Goal: Information Seeking & Learning: Check status

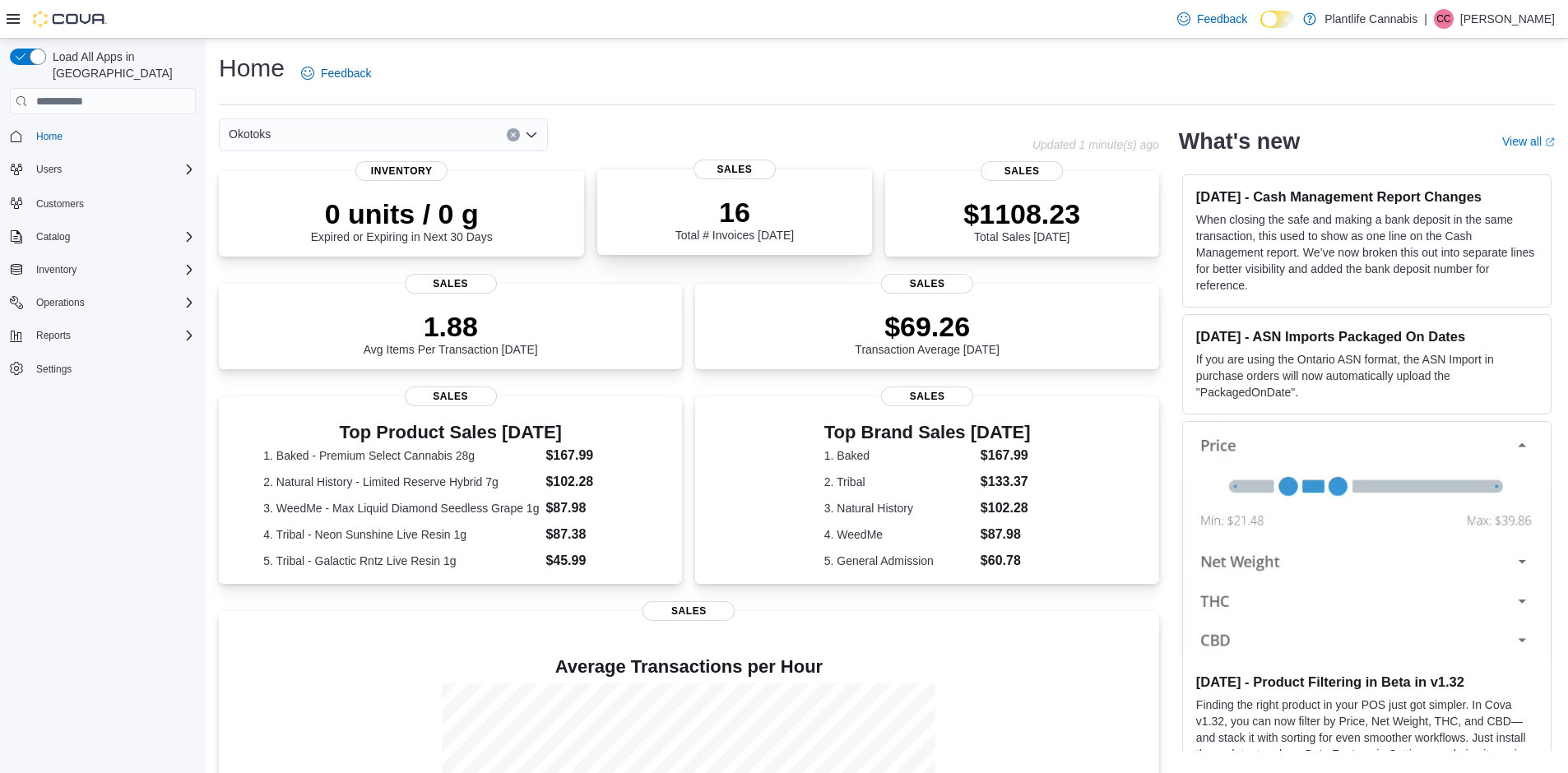
click at [697, 250] on div "16 Total # Invoices [DATE] Sales" at bounding box center [734, 211] width 274 height 85
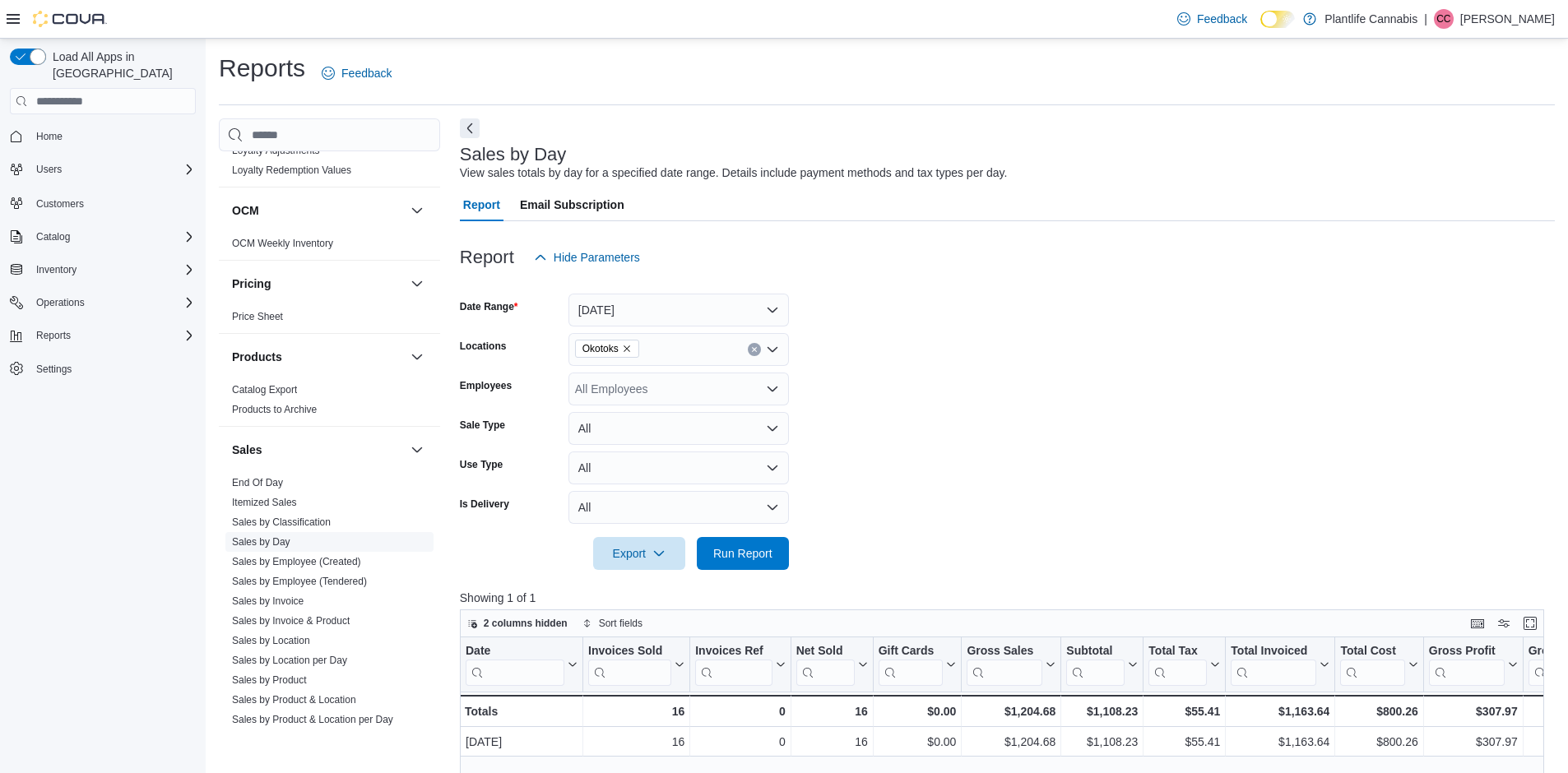
scroll to position [687, 0]
click at [333, 582] on link "Sales by Employee (Tendered)" at bounding box center [300, 580] width 134 height 12
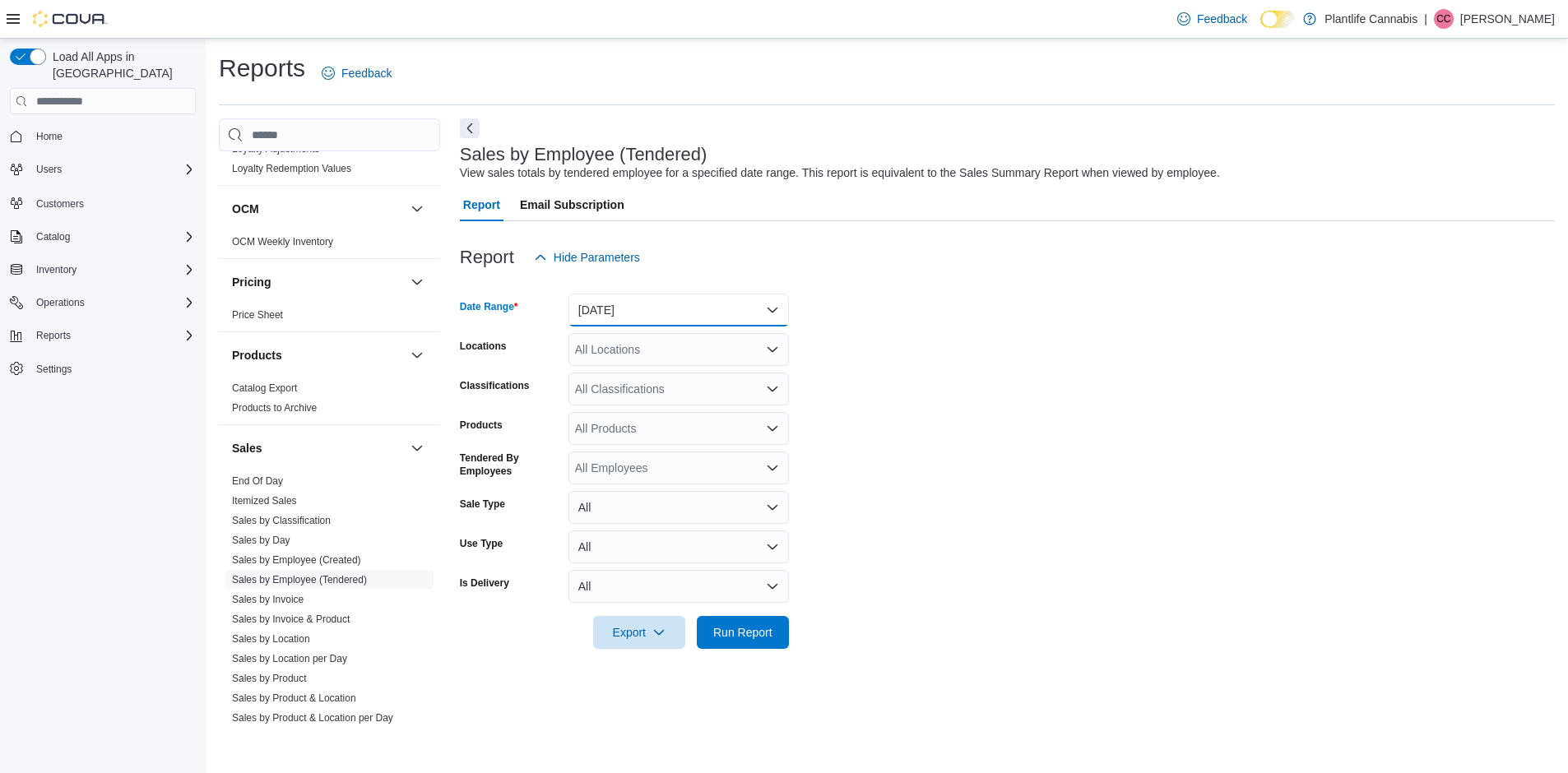
click at [680, 310] on button "Yesterday" at bounding box center [679, 310] width 221 height 33
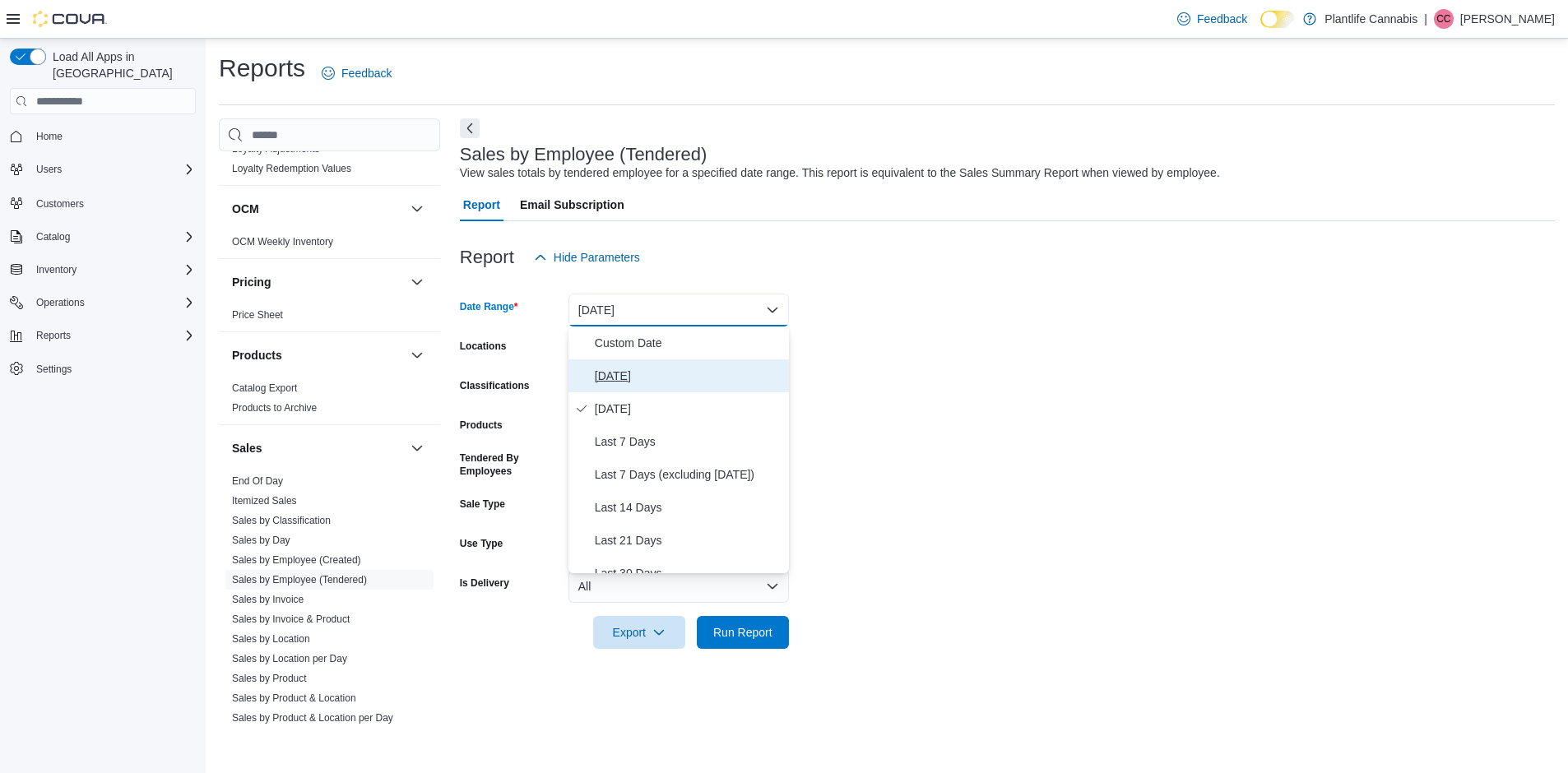
click at [651, 374] on span "Today" at bounding box center [688, 375] width 187 height 20
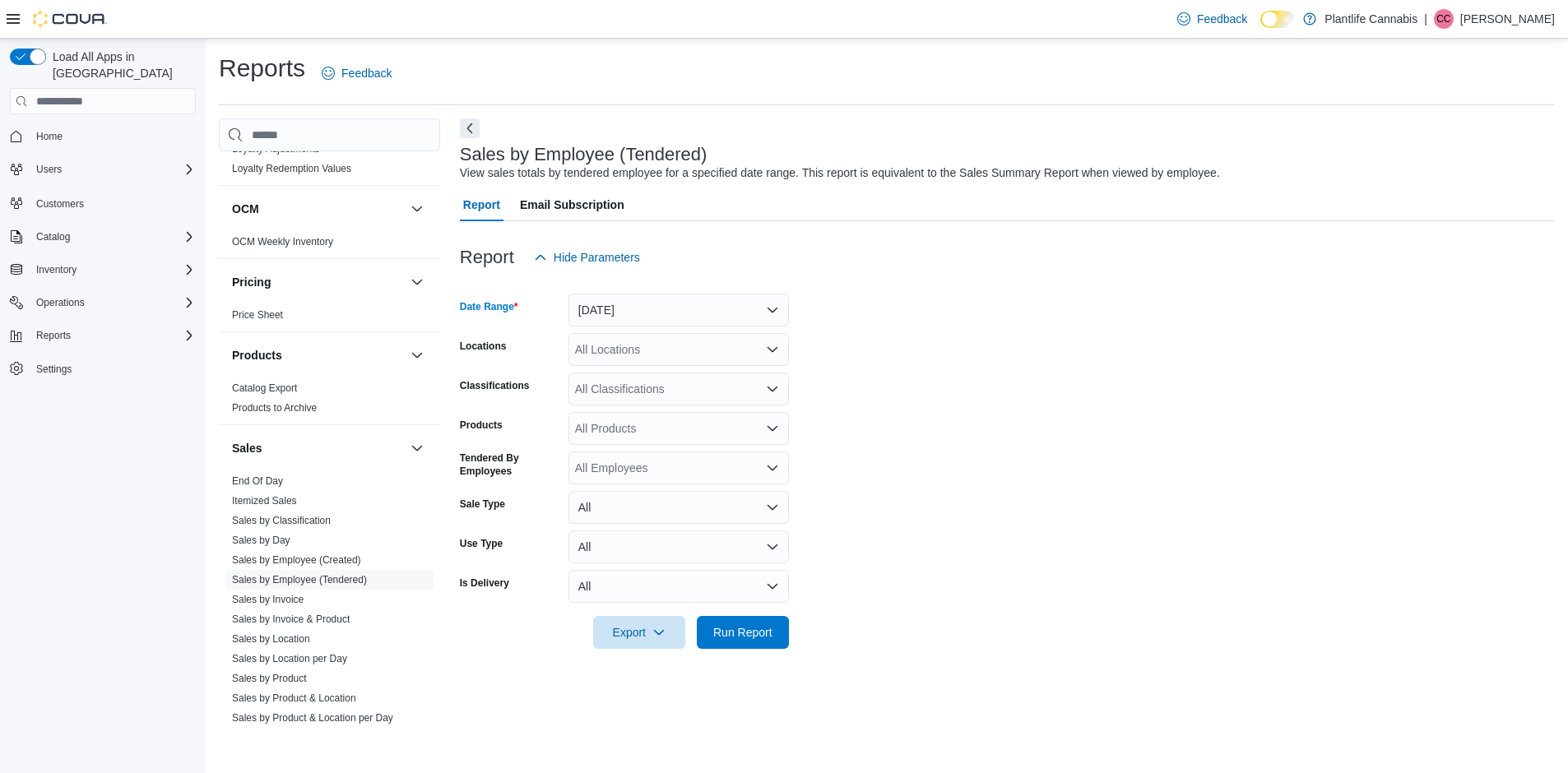
click at [657, 358] on div "All Locations" at bounding box center [679, 350] width 221 height 33
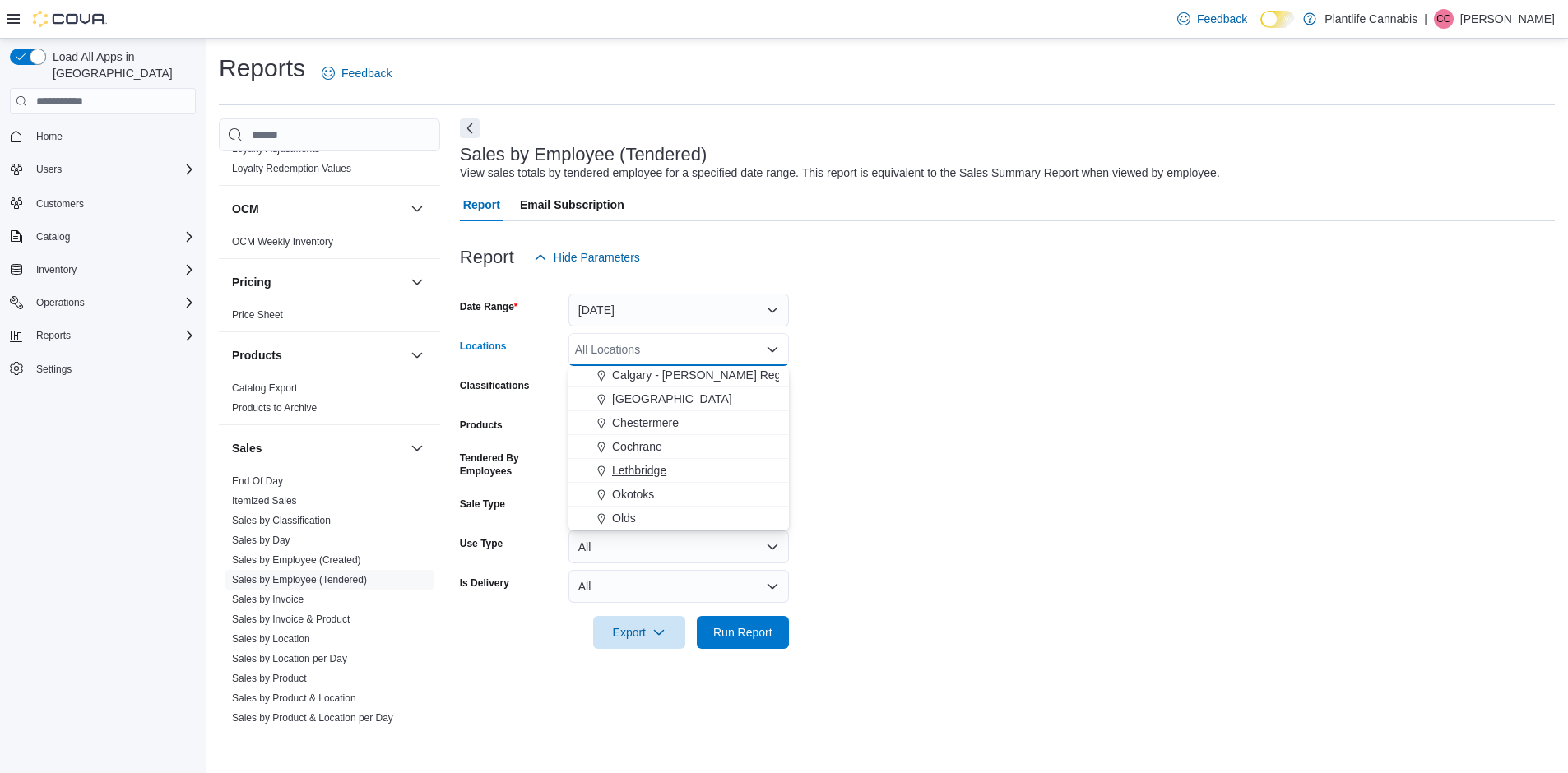
click at [644, 495] on span "Okotoks" at bounding box center [633, 494] width 42 height 16
click at [918, 469] on form "Date Range Today Locations Okotoks Combo box. Selected. Okotoks. Press Backspac…" at bounding box center [1007, 461] width 1095 height 375
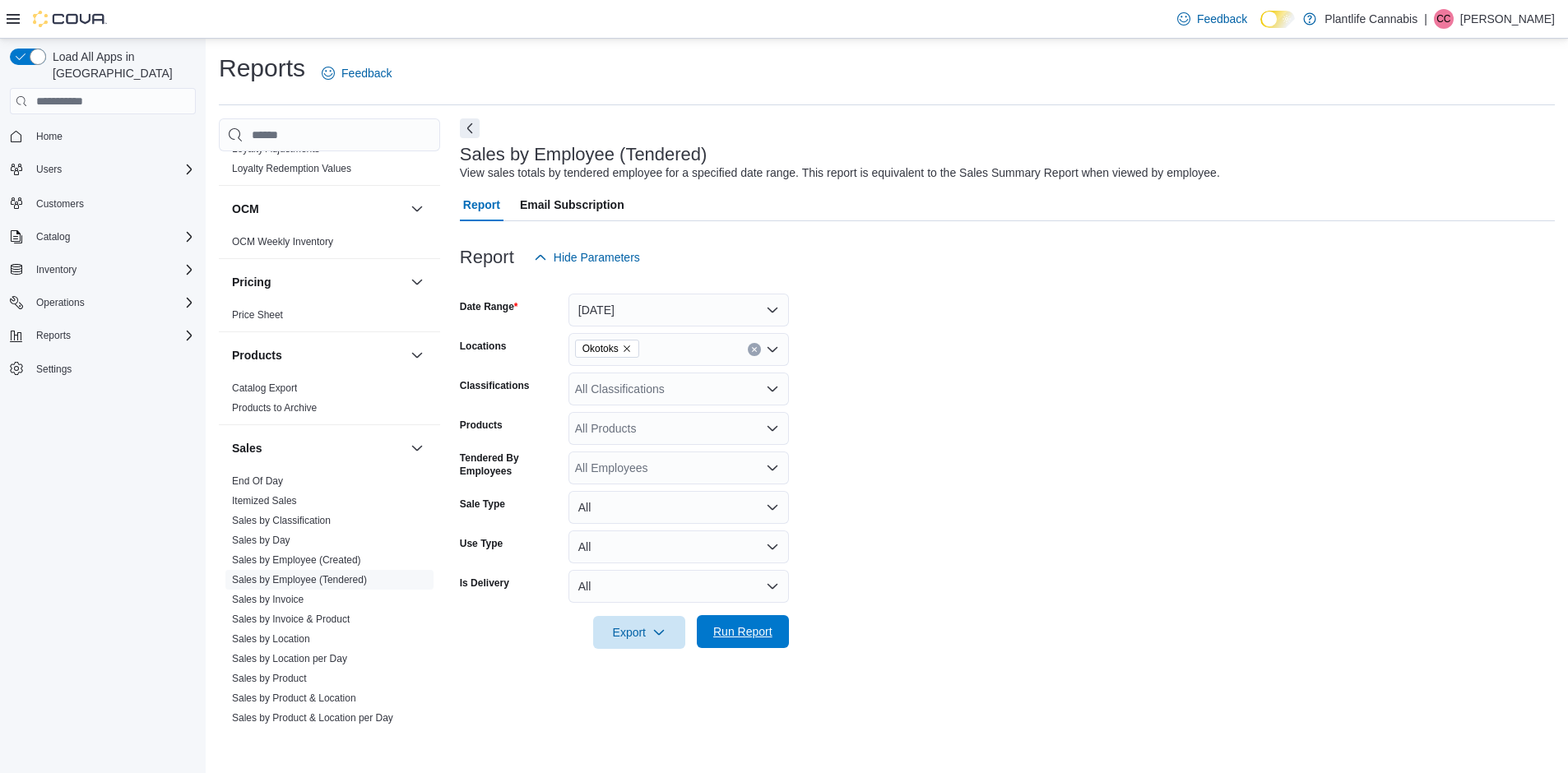
click at [778, 619] on span "Run Report" at bounding box center [742, 632] width 72 height 33
